Goal: Connect with others: Connect with others

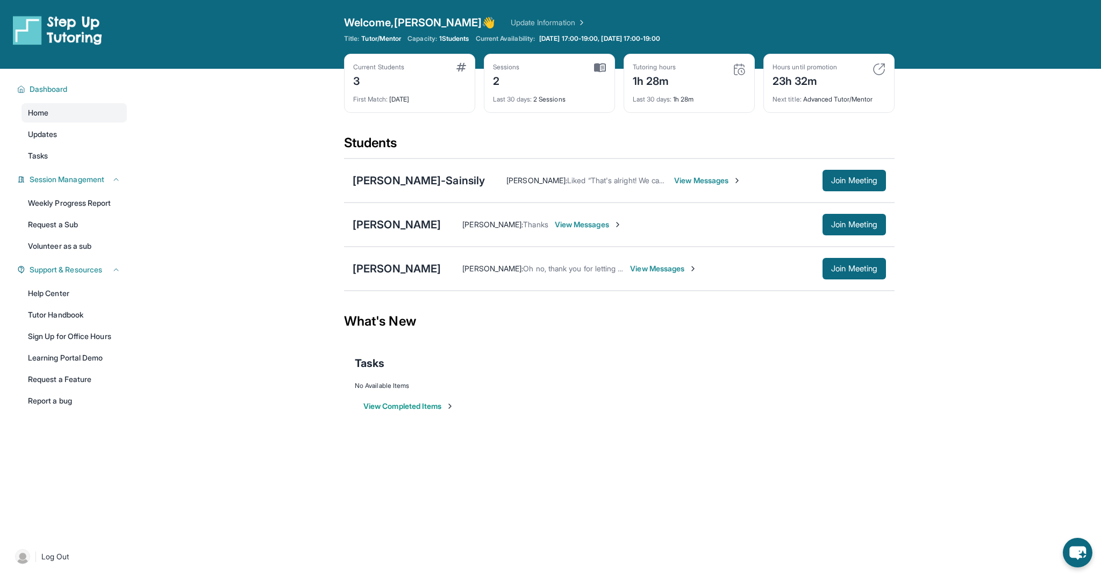
click at [595, 223] on span "View Messages" at bounding box center [588, 224] width 67 height 11
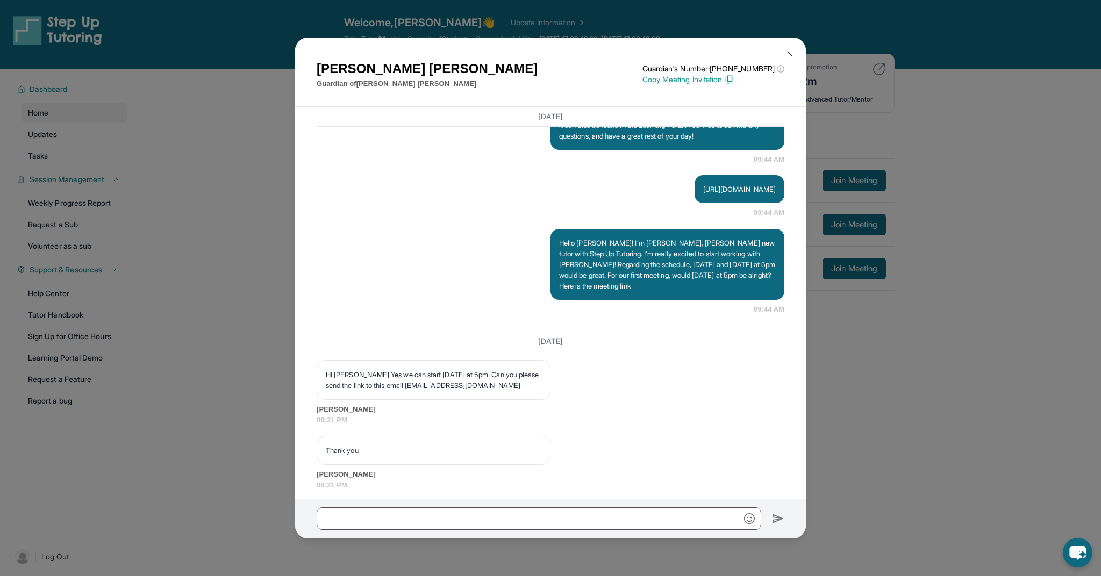
scroll to position [682, 0]
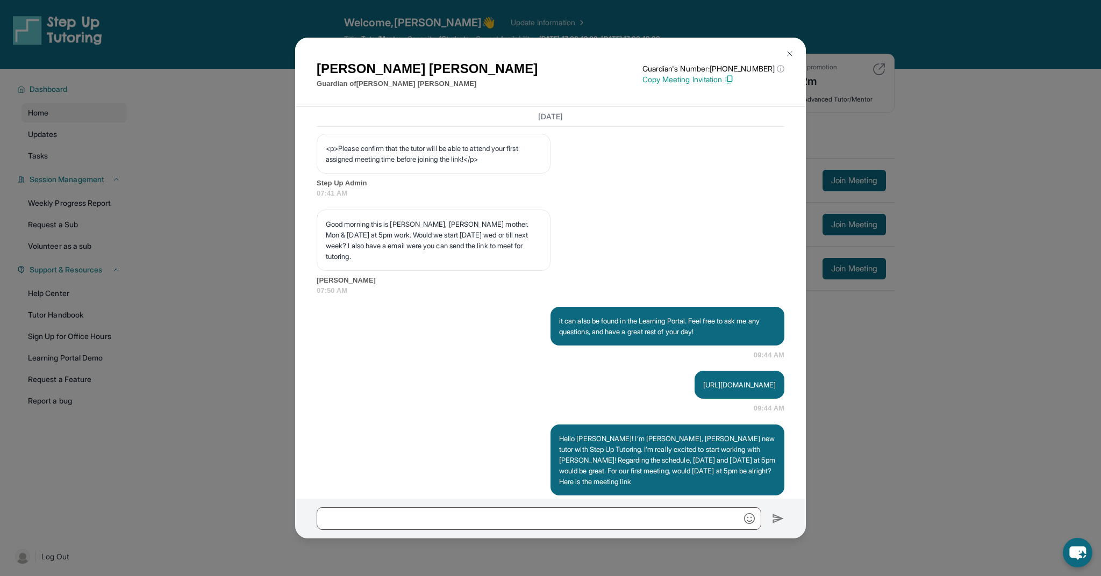
click at [784, 55] on button at bounding box center [790, 54] width 22 height 22
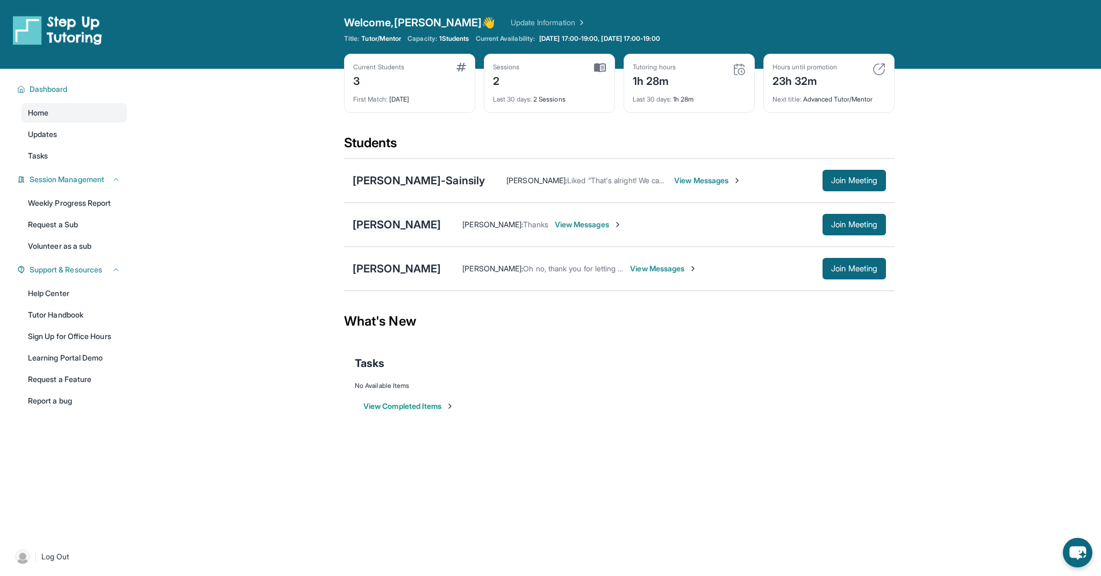
click at [394, 229] on div "[PERSON_NAME]" at bounding box center [397, 224] width 88 height 15
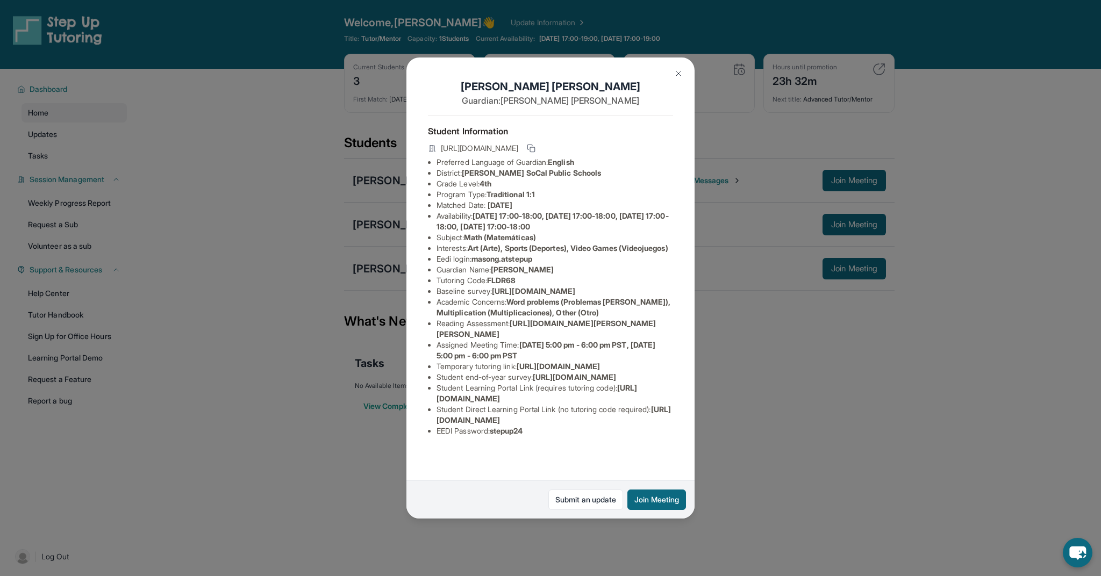
click at [674, 74] on button at bounding box center [679, 74] width 22 height 22
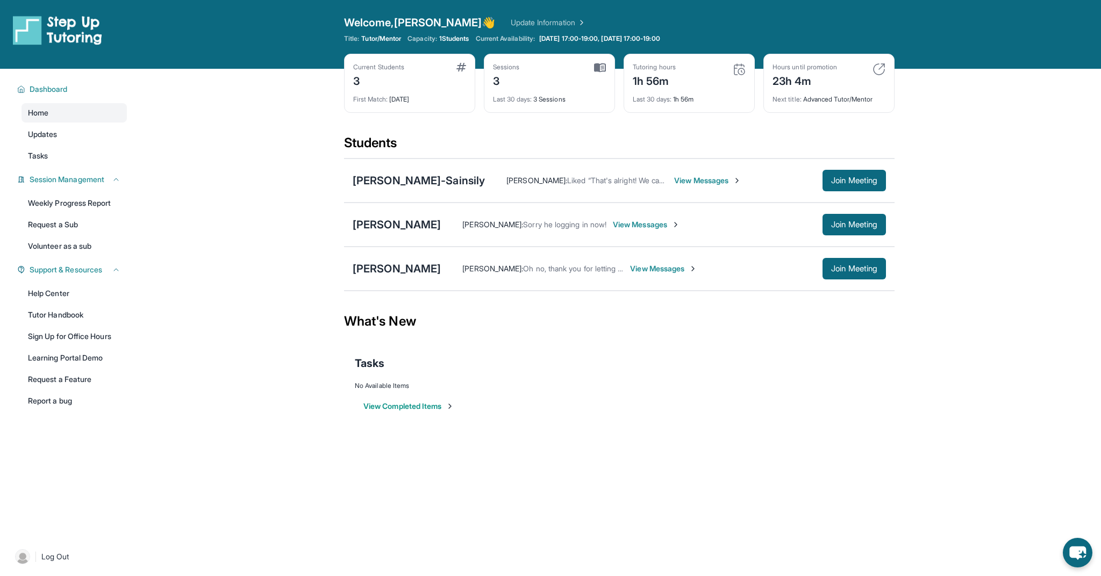
click at [738, 68] on img at bounding box center [739, 69] width 13 height 13
click at [842, 180] on span "Join Meeting" at bounding box center [854, 180] width 46 height 6
click at [420, 176] on div "[PERSON_NAME]-Sainsily" at bounding box center [419, 180] width 132 height 15
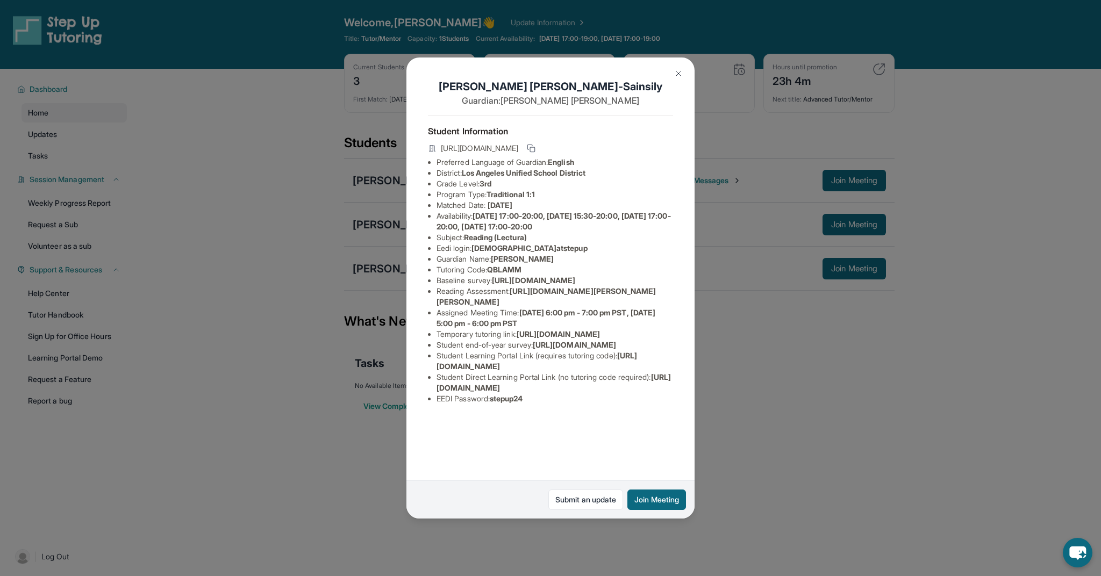
click at [674, 70] on img at bounding box center [678, 73] width 9 height 9
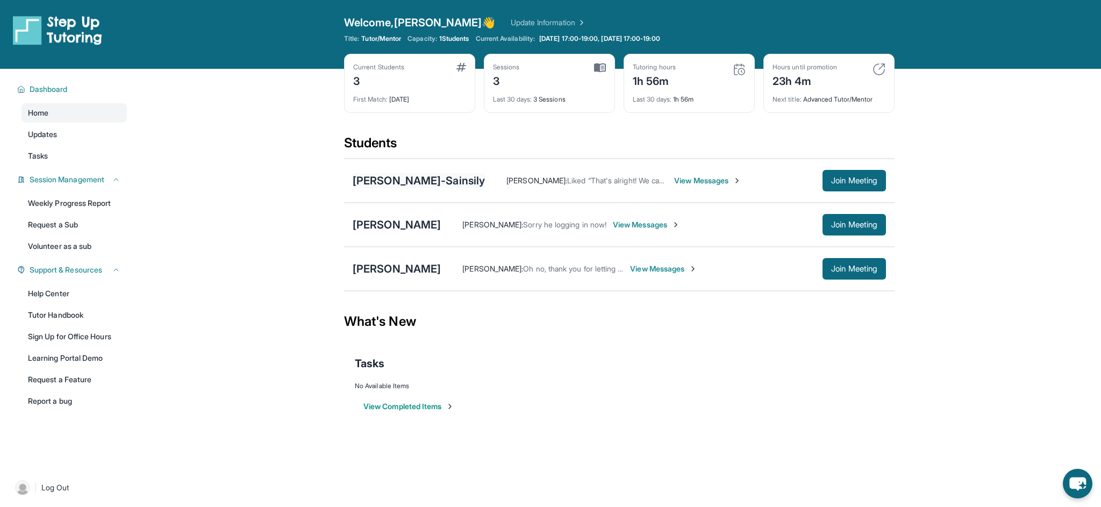
click at [404, 180] on div "[PERSON_NAME]-Sainsily" at bounding box center [419, 180] width 132 height 15
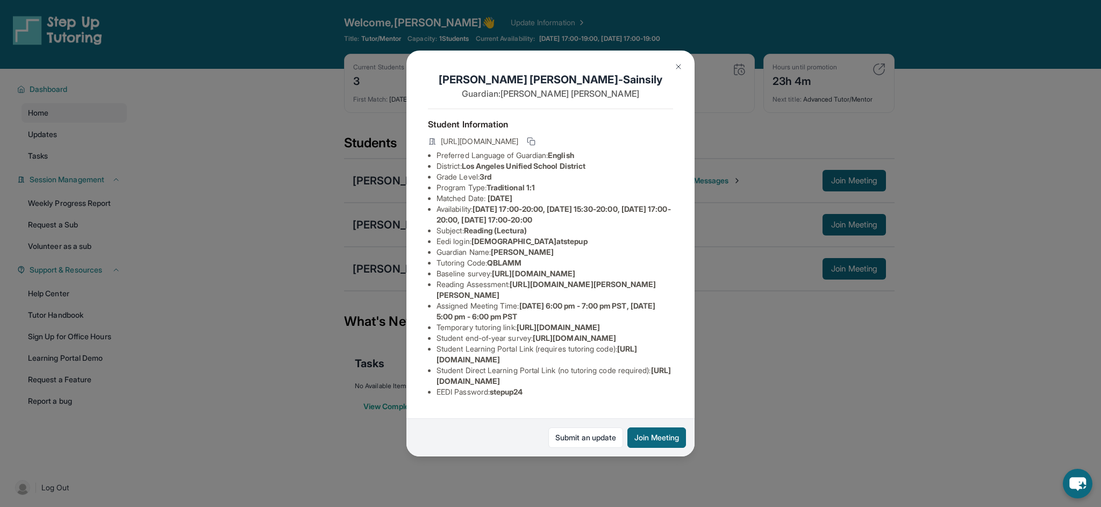
scroll to position [101, 0]
click at [678, 67] on img at bounding box center [678, 66] width 9 height 9
